Goal: Task Accomplishment & Management: Use online tool/utility

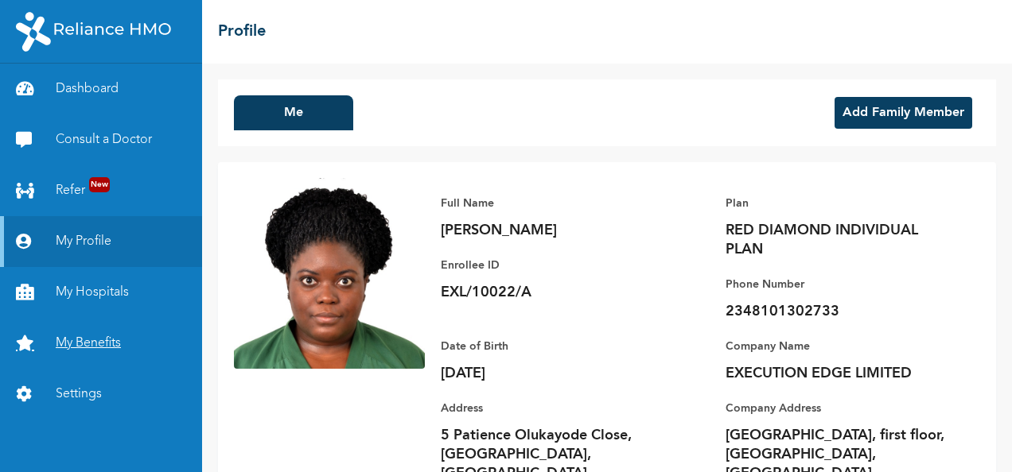
click at [99, 339] on link "My Benefits" at bounding box center [101, 343] width 202 height 51
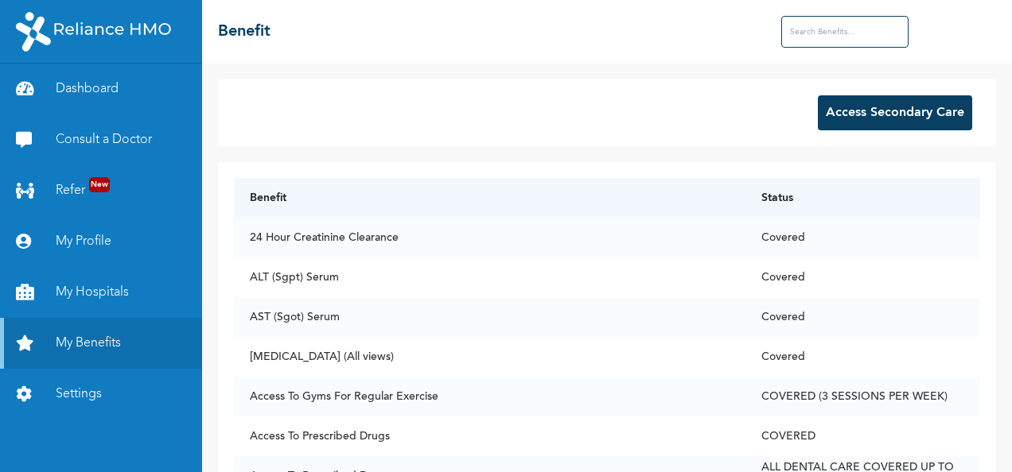
click at [855, 107] on button "Access Secondary Care" at bounding box center [895, 112] width 154 height 35
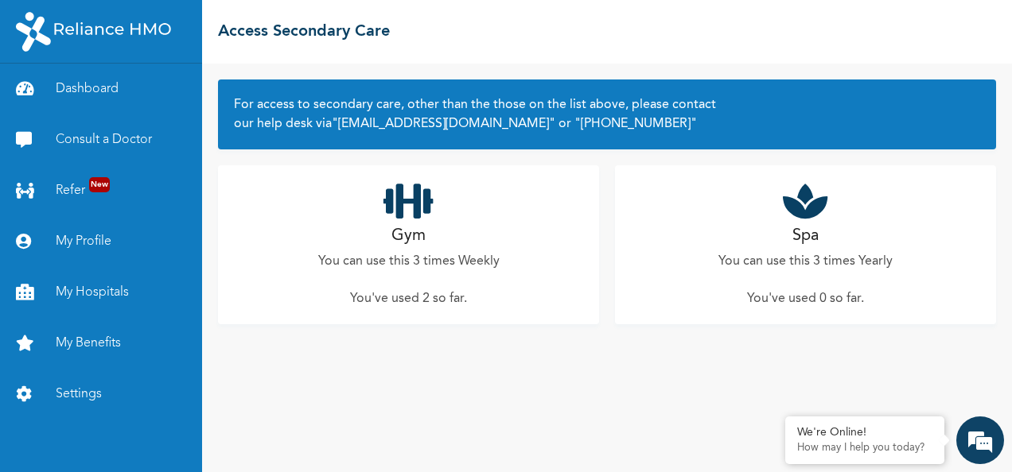
click at [406, 224] on h2 "Gym" at bounding box center [408, 236] width 34 height 24
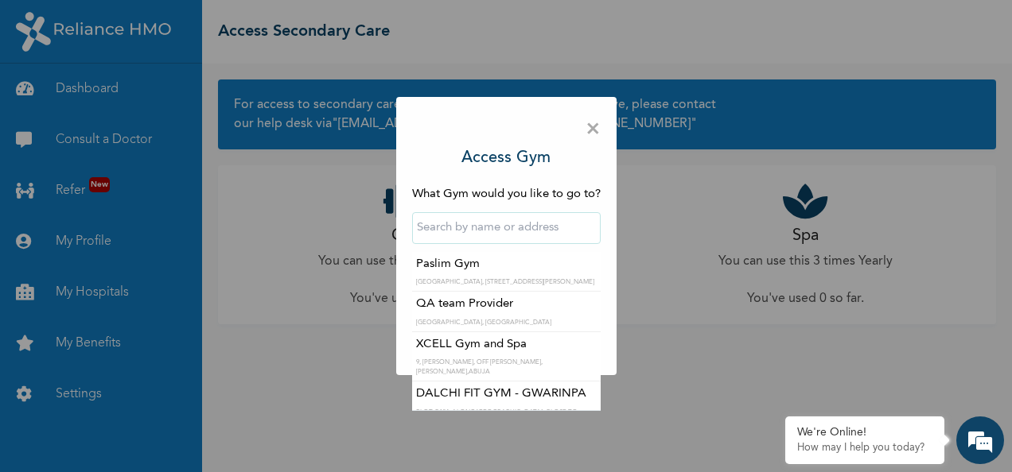
click at [453, 239] on input "text" at bounding box center [506, 228] width 189 height 32
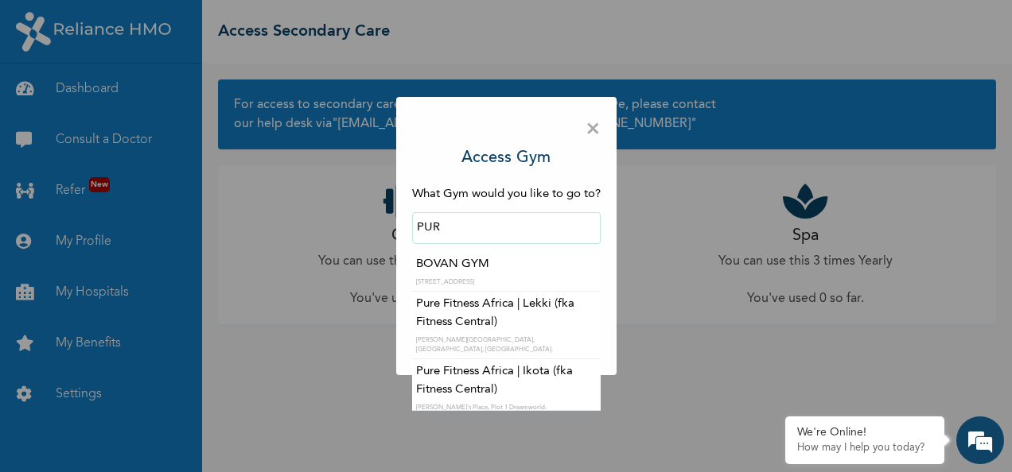
type input "Pure Fitness Africa | Lekki (fka Fitness Central)"
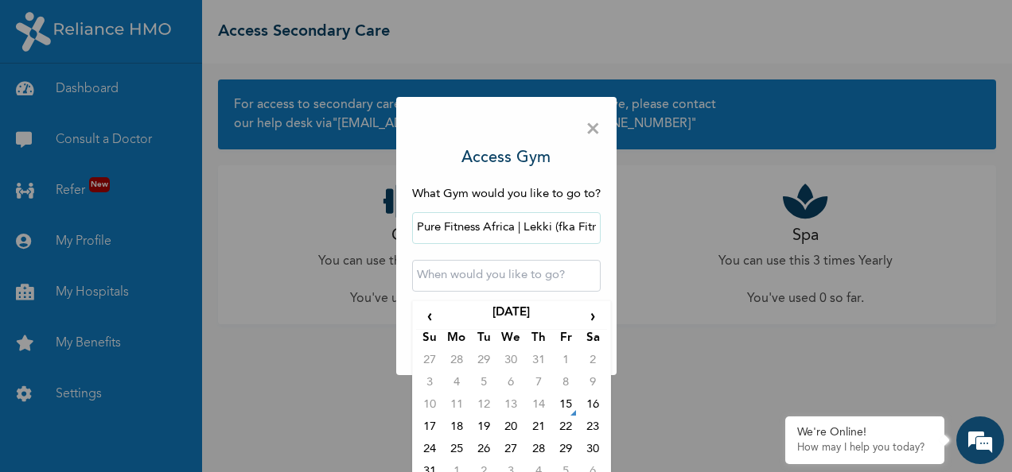
click at [466, 290] on input "text" at bounding box center [506, 276] width 189 height 32
click at [560, 406] on td "15" at bounding box center [565, 408] width 27 height 22
type input "[DATE] 12:00 AM"
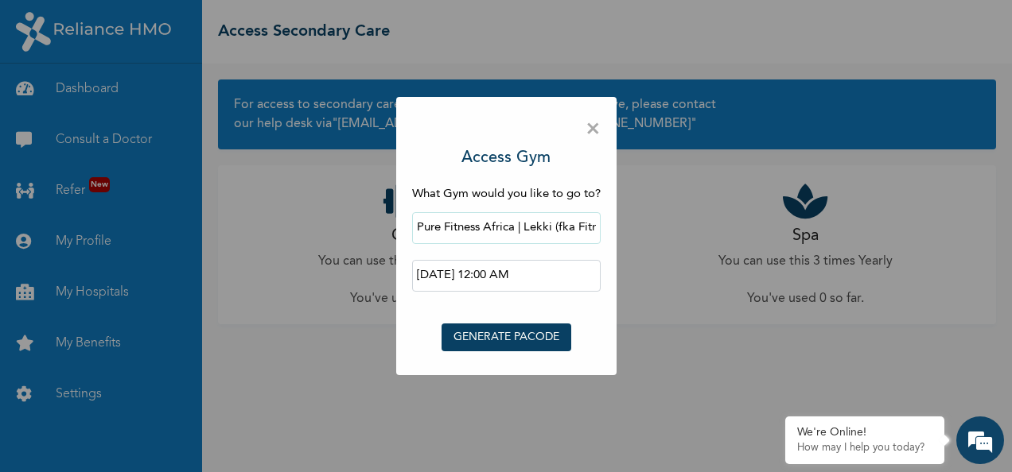
click at [512, 331] on button "GENERATE PACODE" at bounding box center [506, 338] width 130 height 28
